Goal: Transaction & Acquisition: Purchase product/service

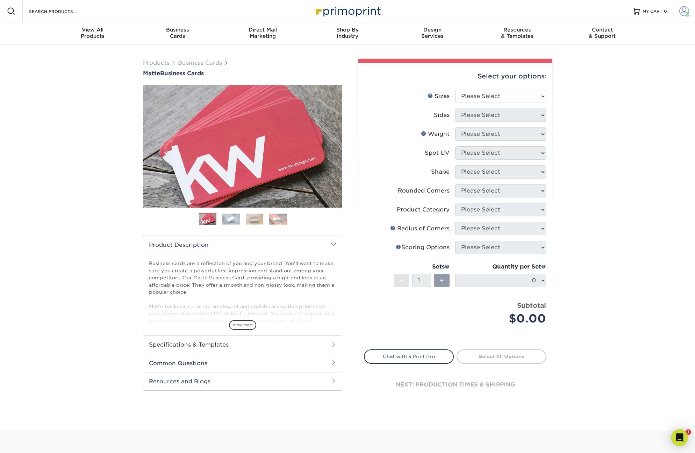
click at [683, 11] on span at bounding box center [685, 11] width 10 height 10
click at [620, 161] on div "Products Business Cards Matte Business Cards Previous Next 100 $ 8" at bounding box center [347, 238] width 695 height 386
click at [496, 98] on select "Please Select 1.5" x 3.5" - Mini 1.75" x 3.5" - Mini 2" x 2" - Square 2" x 3" -…" at bounding box center [500, 96] width 91 height 13
select select "2.00x3.50"
click at [482, 114] on select "Please Select Print Both Sides Print Front Only" at bounding box center [500, 114] width 91 height 13
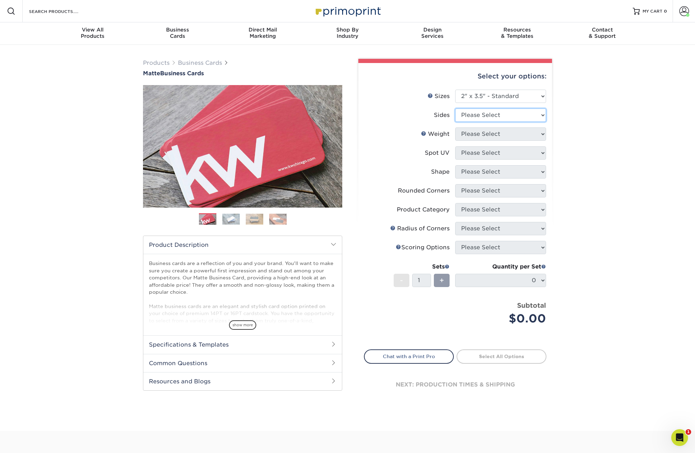
select select "32d3c223-f82c-492b-b915-ba065a00862f"
click at [480, 134] on select "Please Select 16PT 14PT" at bounding box center [500, 133] width 91 height 13
select select "14PT"
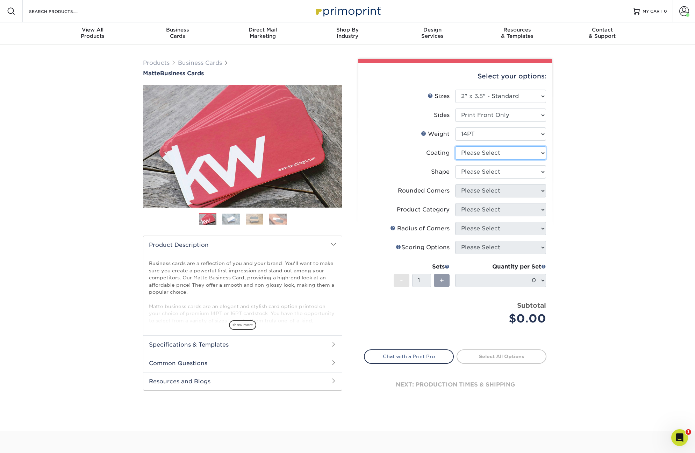
click at [475, 154] on select at bounding box center [500, 152] width 91 height 13
select select "121bb7b5-3b4d-429f-bd8d-bbf80e953313"
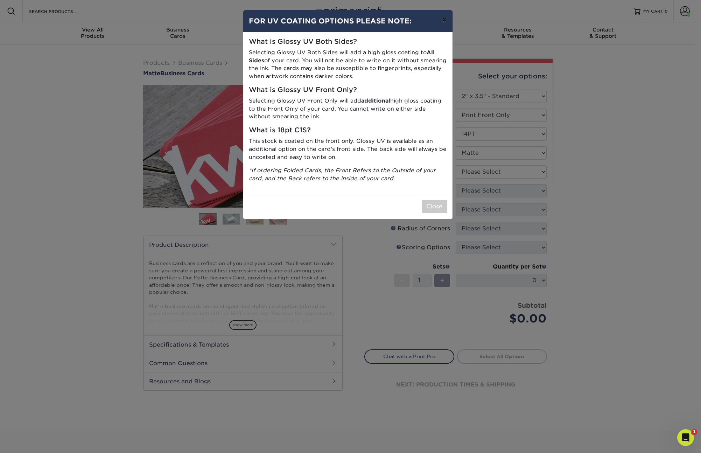
click at [445, 20] on button "×" at bounding box center [444, 20] width 16 height 20
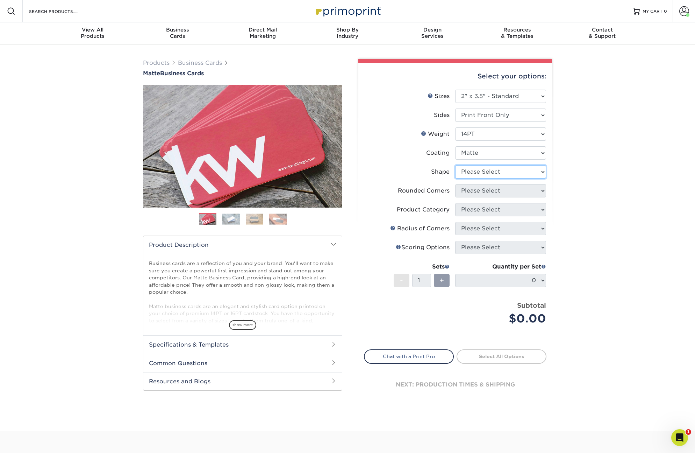
click at [475, 171] on select "Please Select Standard" at bounding box center [500, 171] width 91 height 13
select select "standard"
click at [473, 192] on select "Please Select Yes - Round 2 Corners Yes - Round 4 Corners No" at bounding box center [500, 190] width 91 height 13
select select "0"
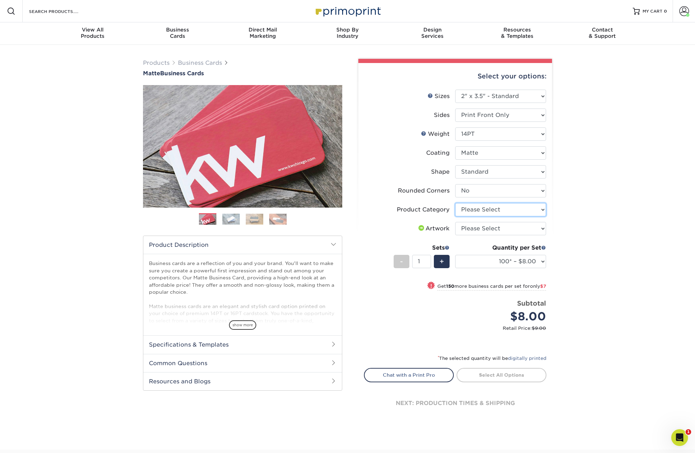
click at [477, 209] on select "Please Select Business Cards" at bounding box center [500, 209] width 91 height 13
select select "3b5148f1-0588-4f88-a218-97bcfdce65c1"
click at [479, 229] on select "Please Select I will upload files I need a design - $100" at bounding box center [500, 228] width 91 height 13
select select "upload"
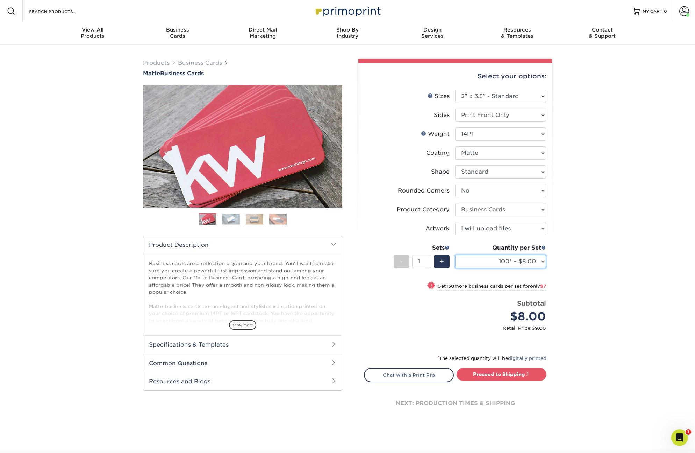
click at [543, 262] on select "100* – $8.00 250* – $15.00 500 – $30.00 1000 – $37.00 2500 – $66.00 5000 – $127…" at bounding box center [500, 261] width 91 height 13
select select "250* – $15.00"
click at [486, 373] on link "Proceed to Shipping" at bounding box center [502, 374] width 90 height 13
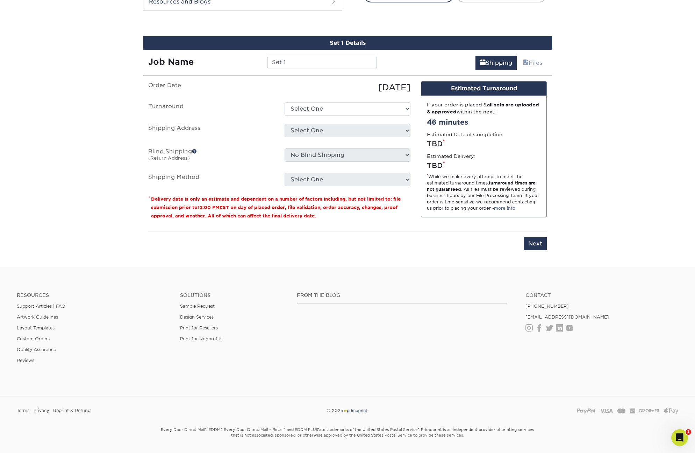
scroll to position [387, 0]
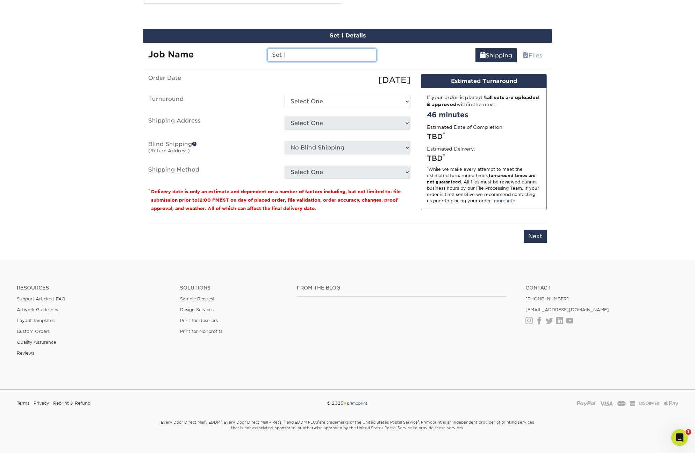
drag, startPoint x: 298, startPoint y: 56, endPoint x: 231, endPoint y: 59, distance: 67.3
click at [231, 59] on div "Job Name Set 1" at bounding box center [262, 54] width 239 height 13
drag, startPoint x: 293, startPoint y: 54, endPoint x: 238, endPoint y: 46, distance: 55.1
click at [238, 46] on div "Job Name Set 1" at bounding box center [262, 53] width 239 height 20
type input "[PERSON_NAME]"
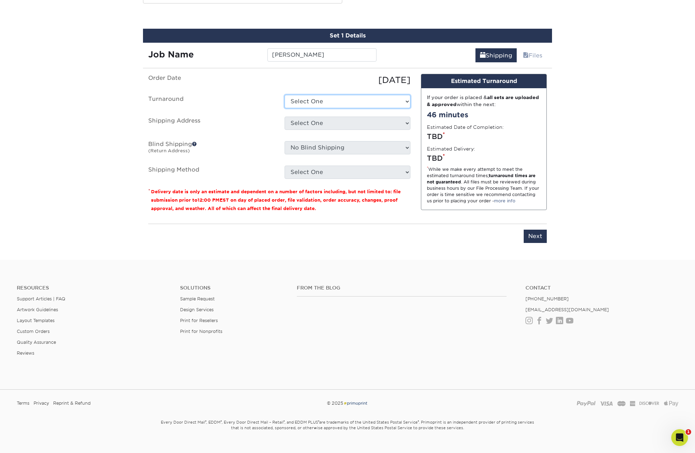
click at [319, 103] on select "Select One 2-4 Business Days 2 Day Next Business Day" at bounding box center [348, 101] width 126 height 13
select select "b8e0e1d5-dfa4-4053-bdef-d8c7c50a5676"
click at [317, 121] on select "Select One M. M. M. M. M. M. Mr ms Sylvie Vidrine + Add New Address" at bounding box center [348, 122] width 126 height 13
select select "248554"
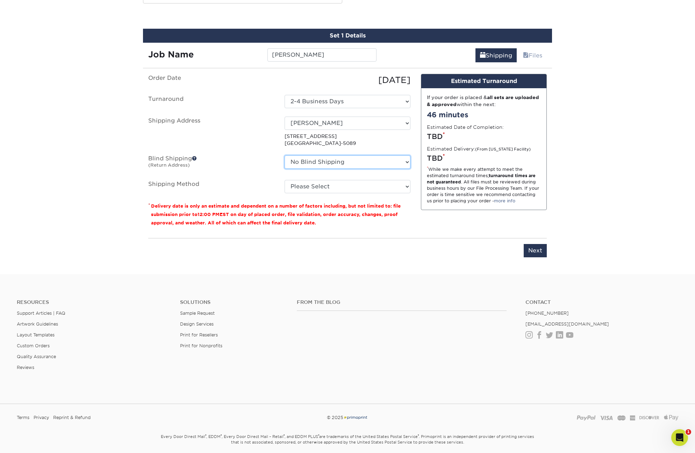
click at [305, 162] on select "No Blind Shipping M. M. M. M. M. M. Mr ms Sylvie Vidrine + Add New Address" at bounding box center [348, 161] width 126 height 13
select select "248554"
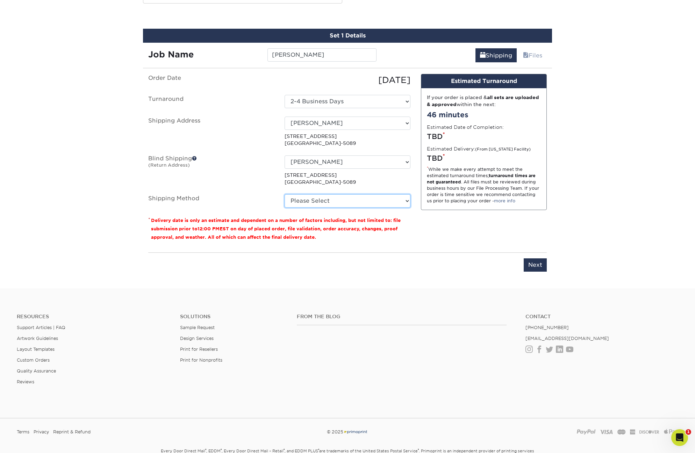
click at [302, 199] on select "Please Select Ground Shipping (+$7.84) 3 Day Shipping Service (+$20.04) 2 Day A…" at bounding box center [348, 200] width 126 height 13
select select "03"
click at [538, 264] on input "Next" at bounding box center [535, 264] width 23 height 13
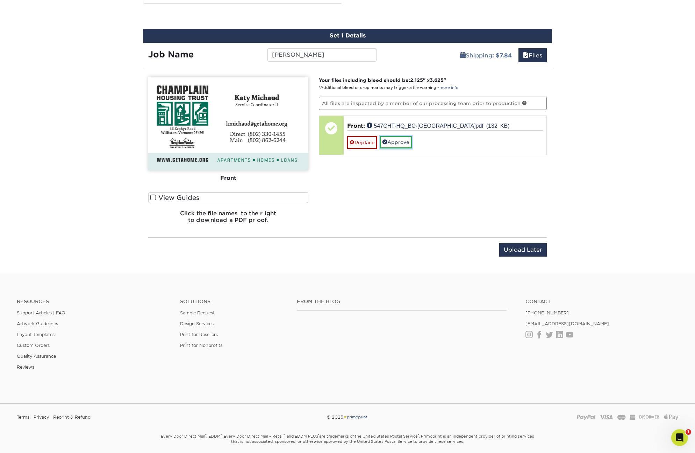
click at [397, 143] on link "Approve" at bounding box center [396, 142] width 32 height 12
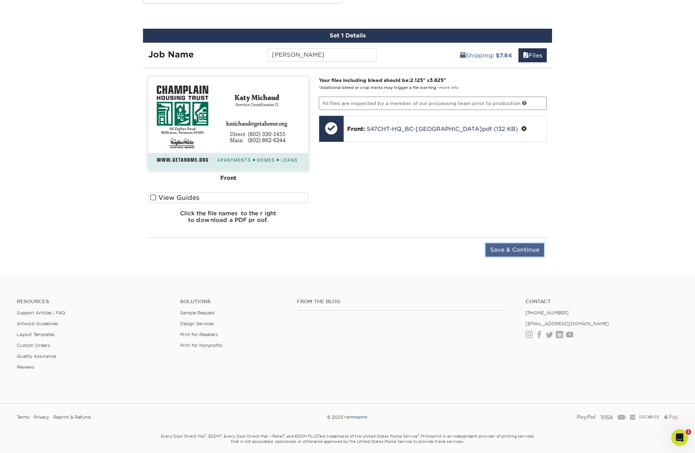
click at [512, 248] on input "Save & Continue" at bounding box center [515, 249] width 58 height 13
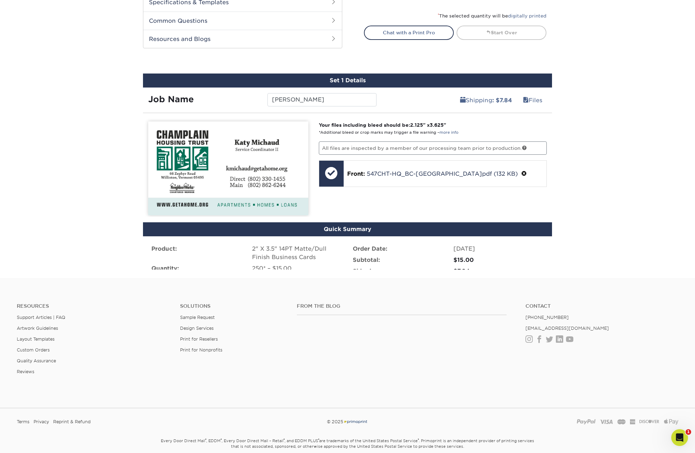
scroll to position [335, 0]
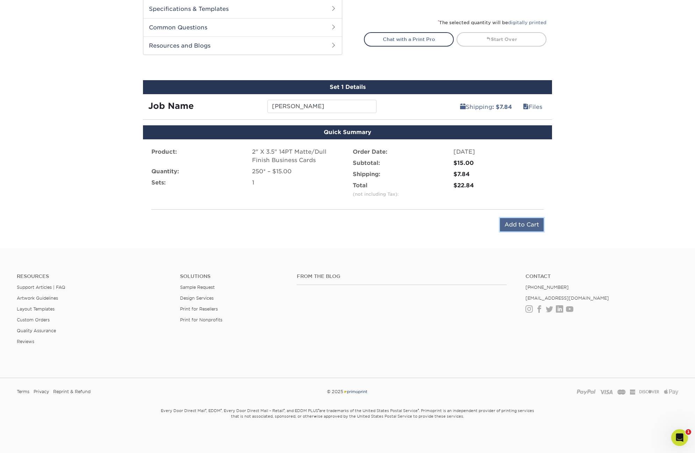
click at [525, 224] on input "Add to Cart" at bounding box center [522, 224] width 44 height 13
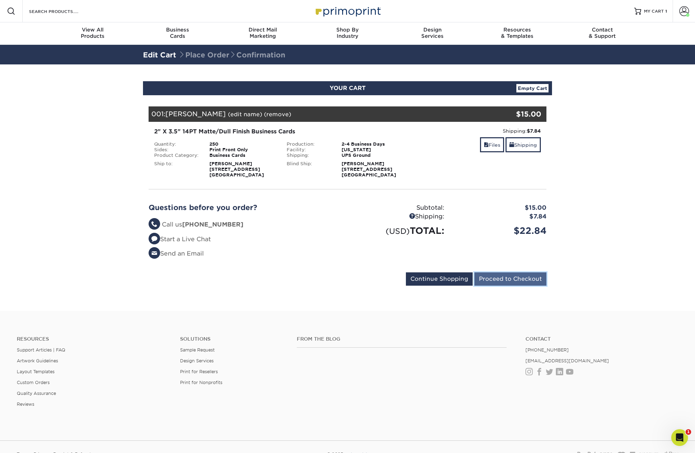
click at [524, 279] on input "Proceed to Checkout" at bounding box center [511, 278] width 72 height 13
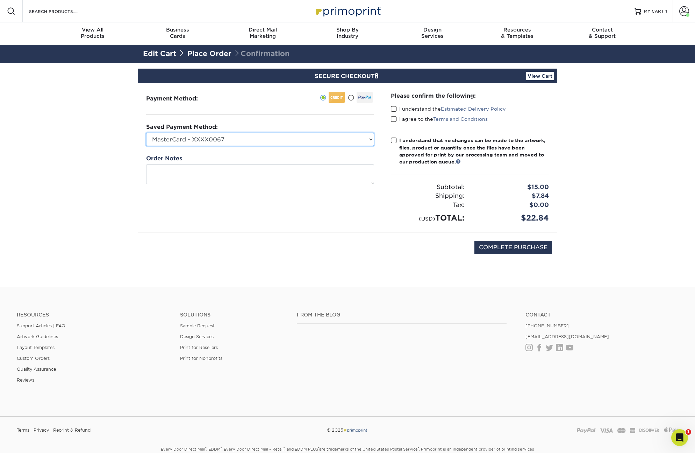
click at [339, 144] on select "MasterCard - XXXX0067 MasterCard - XXXX4433 Visa - XXXX1429 Visa - XXXX2350 New…" at bounding box center [260, 139] width 228 height 13
click at [370, 139] on select "MasterCard - XXXX0067 MasterCard - XXXX4433 Visa - XXXX1429 Visa - XXXX2350 New…" at bounding box center [260, 139] width 228 height 13
select select "75778"
click at [538, 246] on input "COMPLETE PURCHASE" at bounding box center [514, 247] width 78 height 13
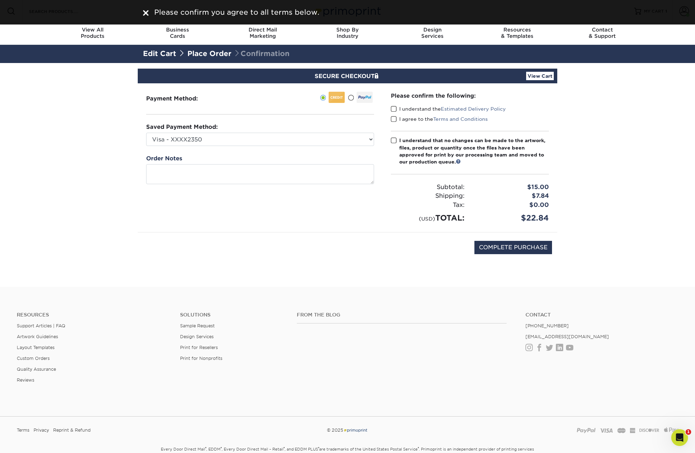
drag, startPoint x: 394, startPoint y: 108, endPoint x: 395, endPoint y: 114, distance: 6.4
click at [394, 108] on span at bounding box center [394, 109] width 6 height 7
click at [0, 0] on input "I understand the Estimated Delivery Policy" at bounding box center [0, 0] width 0 height 0
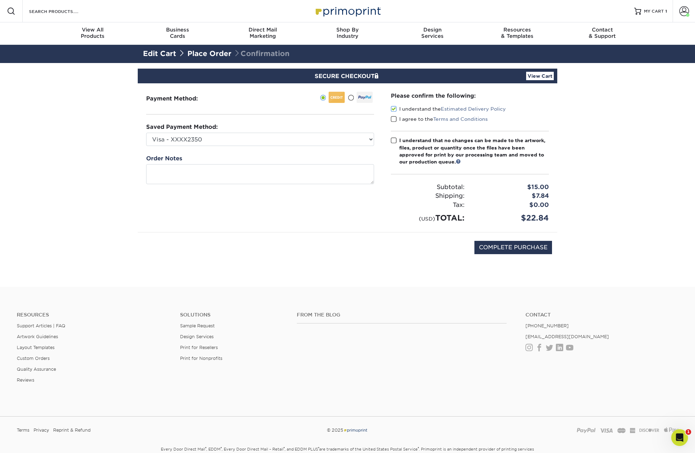
click at [394, 119] on span at bounding box center [394, 119] width 6 height 7
click at [0, 0] on input "I agree to the Terms and Conditions" at bounding box center [0, 0] width 0 height 0
click at [394, 140] on span at bounding box center [394, 140] width 6 height 7
click at [0, 0] on input "I understand that no changes can be made to the artwork, files, product or quan…" at bounding box center [0, 0] width 0 height 0
click at [509, 248] on input "COMPLETE PURCHASE" at bounding box center [514, 247] width 78 height 13
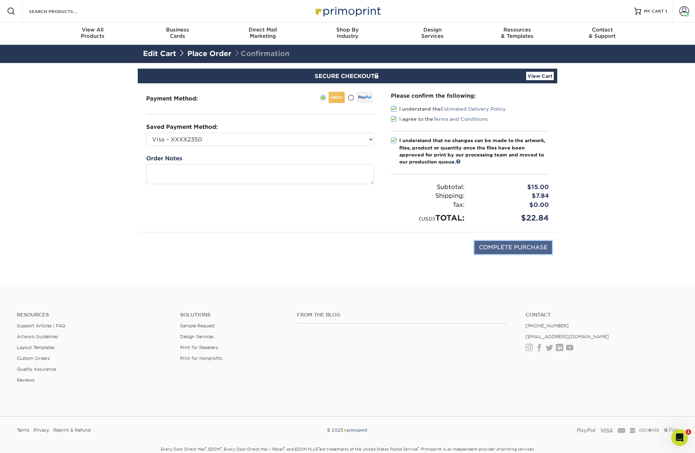
type input "PROCESSING, PLEASE WAIT..."
